Goal: Task Accomplishment & Management: Use online tool/utility

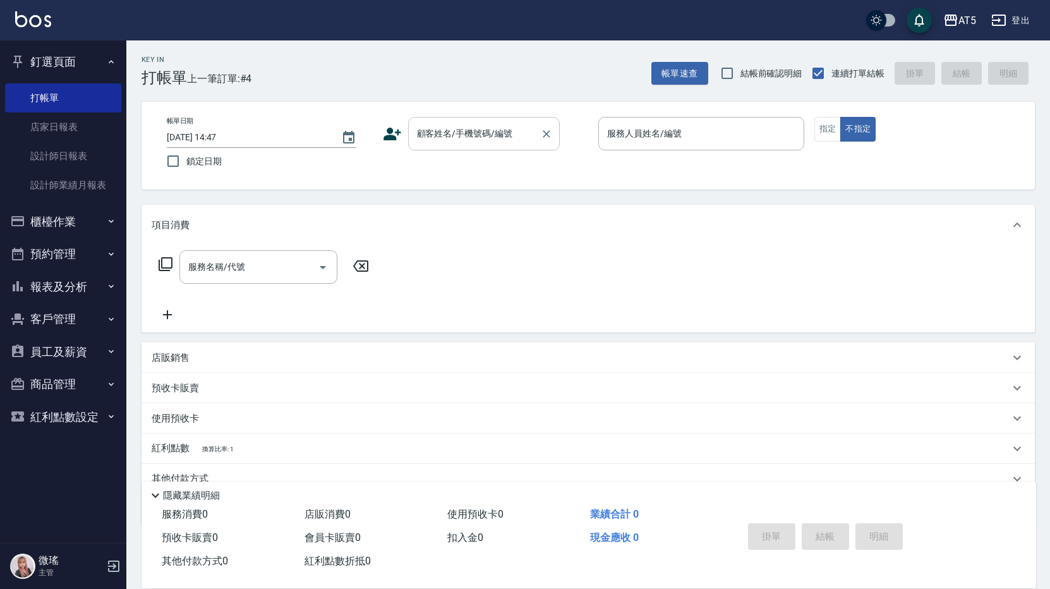
click at [465, 129] on input "顧客姓名/手機號碼/編號" at bounding box center [474, 134] width 121 height 22
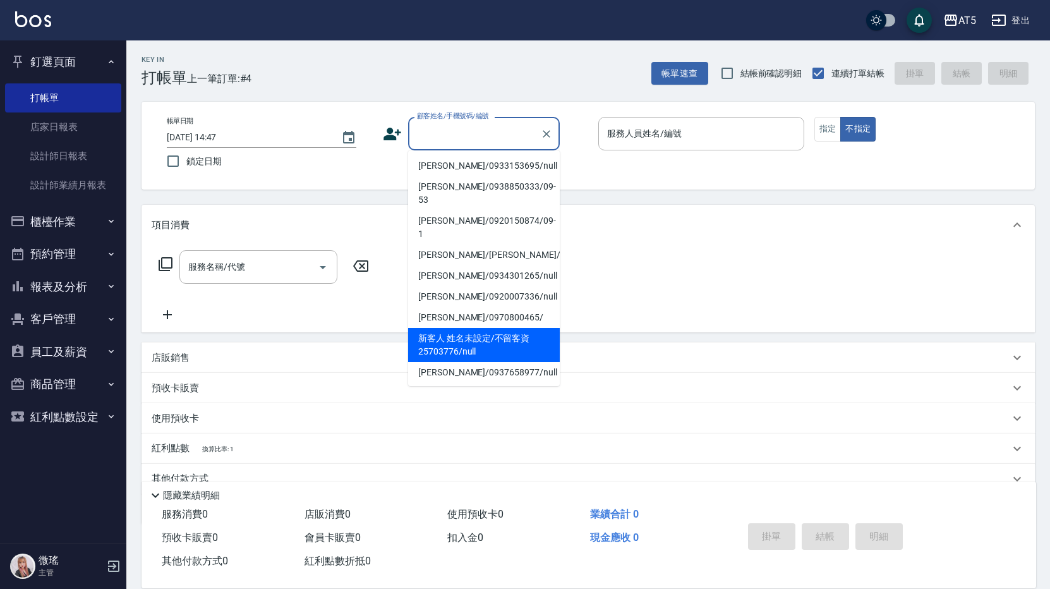
click at [499, 332] on li "新客人 姓名未設定/不留客資25703776/null" at bounding box center [484, 345] width 152 height 34
type input "新客人 姓名未設定/不留客資25703776/null"
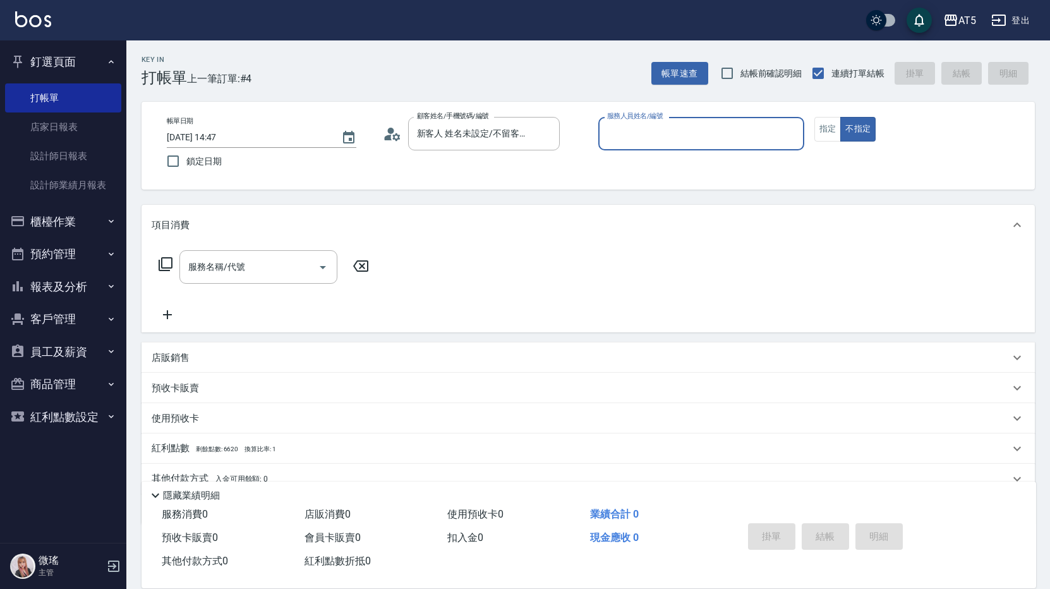
click at [739, 128] on input "服務人員姓名/編號" at bounding box center [701, 134] width 195 height 22
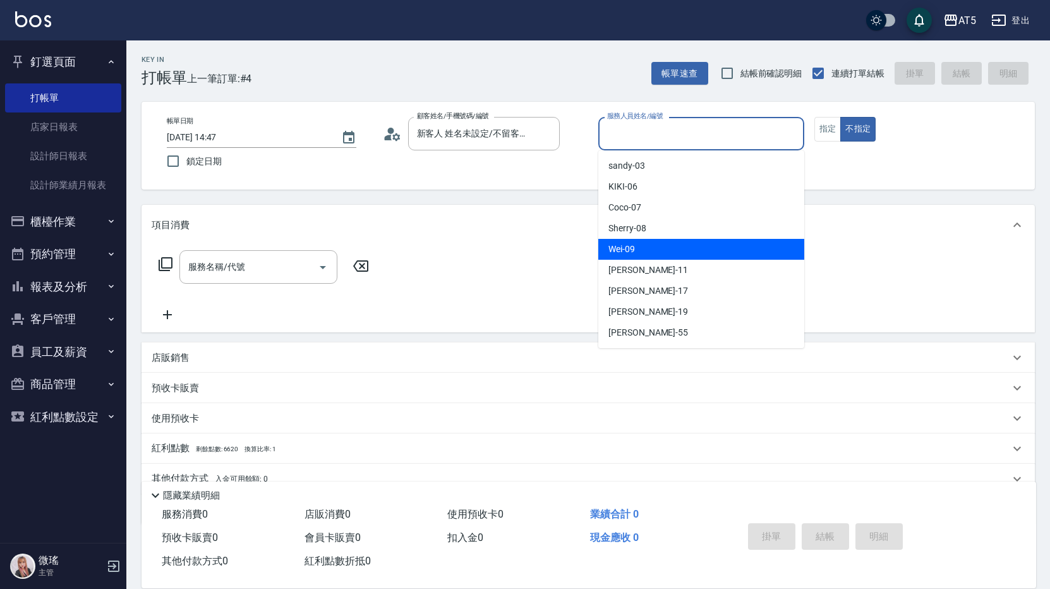
click at [665, 254] on div "Wei -09" at bounding box center [701, 249] width 206 height 21
type input "Wei-09"
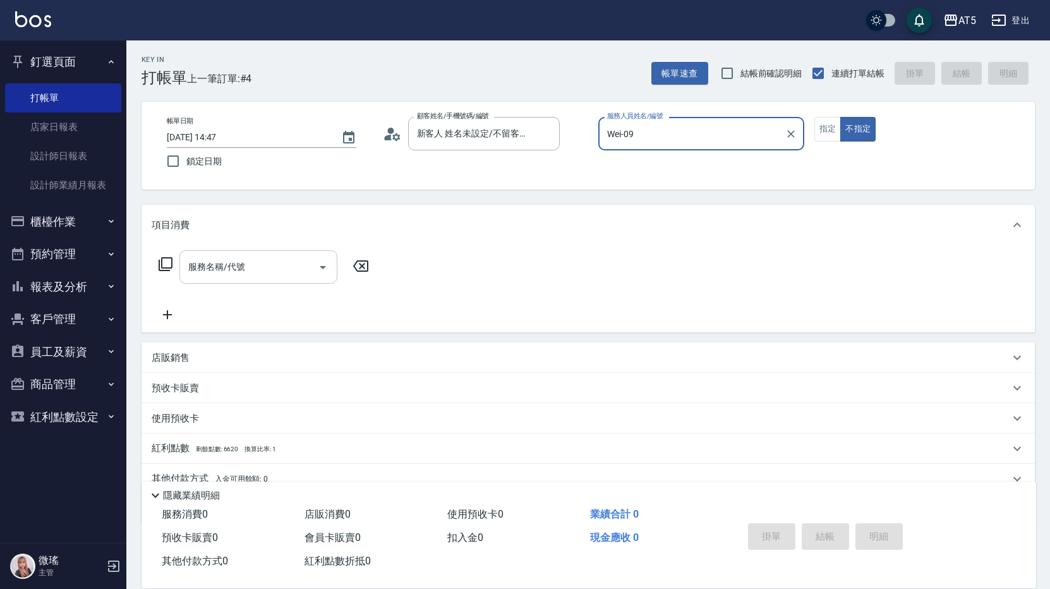
click at [257, 270] on input "服務名稱/代號" at bounding box center [249, 267] width 128 height 22
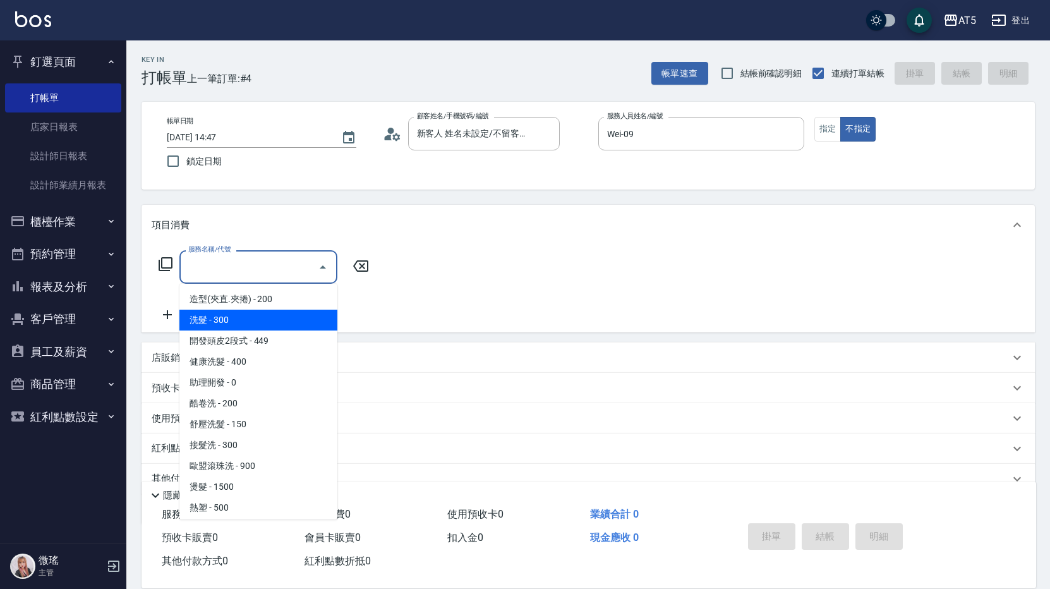
click at [231, 320] on span "洗髮 - 300" at bounding box center [258, 320] width 158 height 21
type input "洗髮(201)"
type input "30"
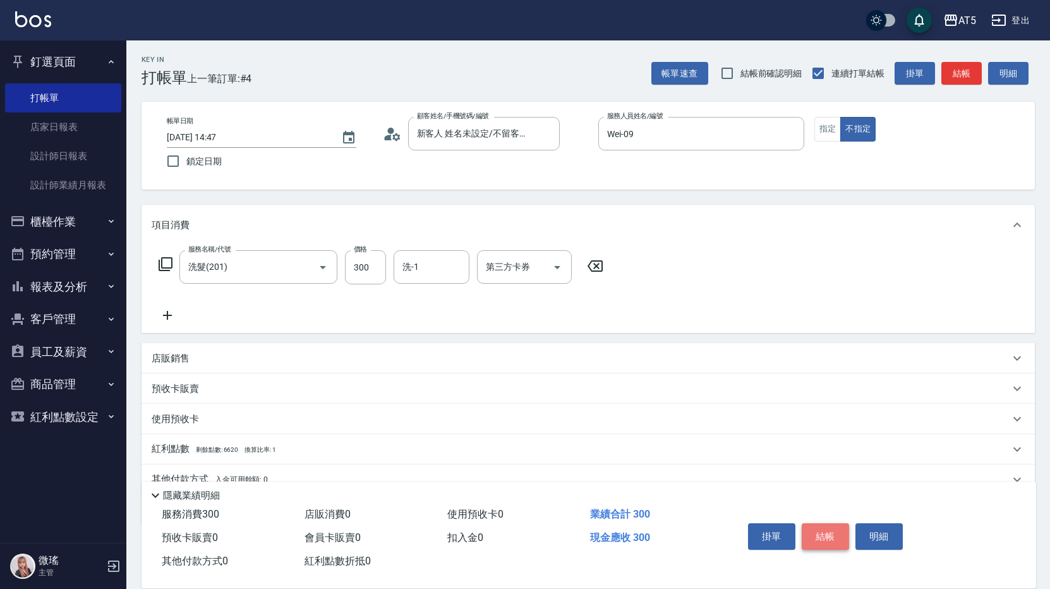
click at [826, 537] on button "結帳" at bounding box center [825, 536] width 47 height 27
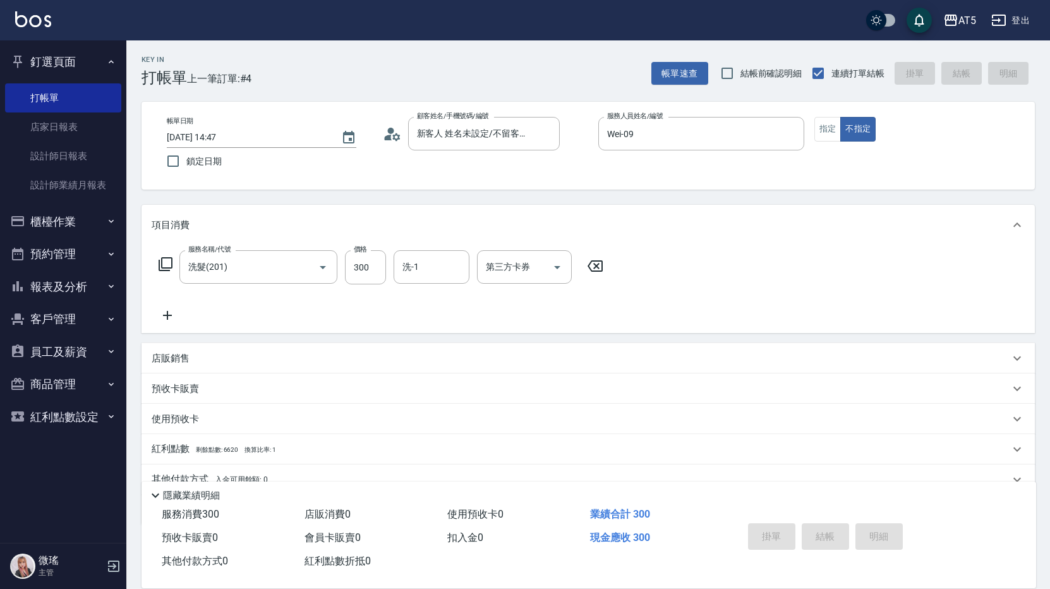
type input "[DATE] 15:40"
type input "0"
